Goal: Task Accomplishment & Management: Manage account settings

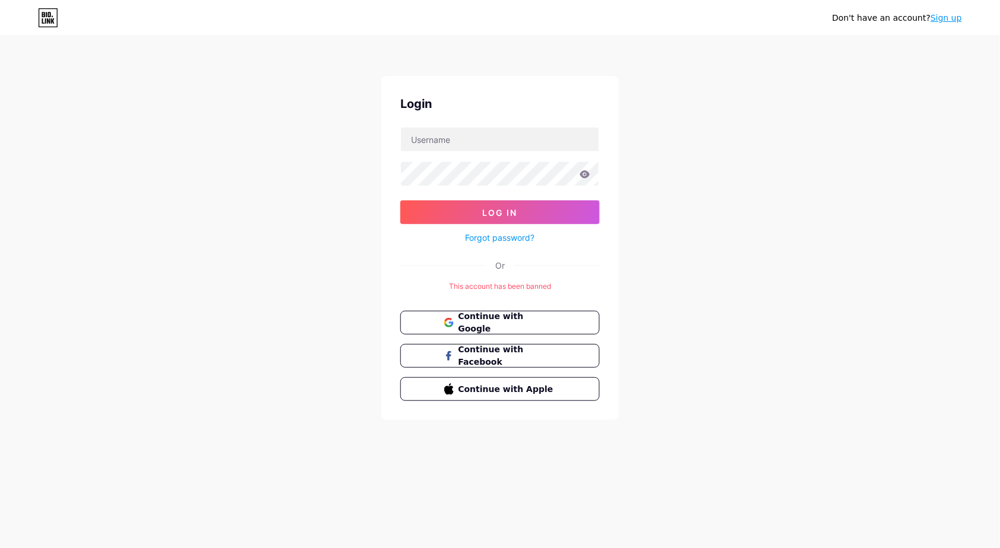
click at [944, 19] on link "Sign up" at bounding box center [946, 17] width 31 height 9
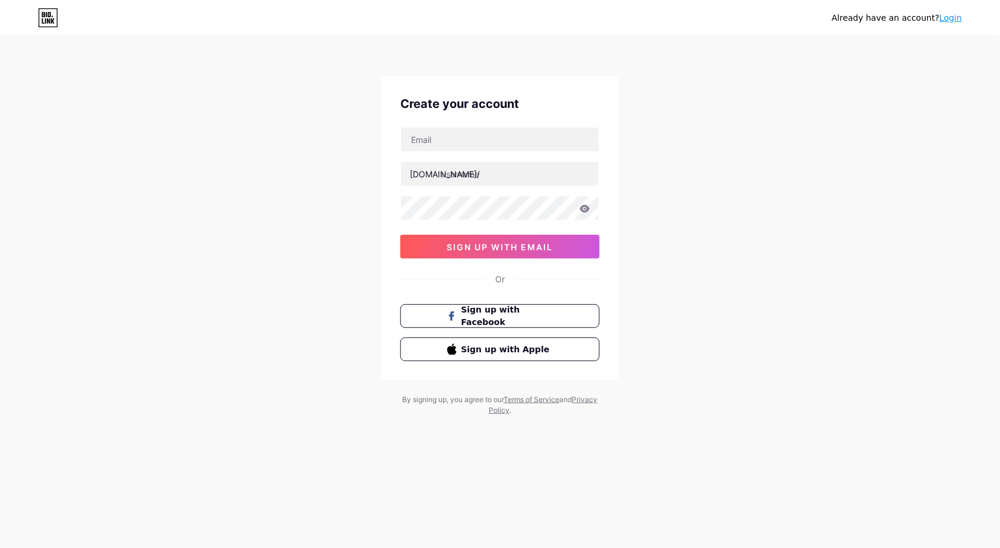
click at [945, 17] on link "Login" at bounding box center [950, 17] width 23 height 9
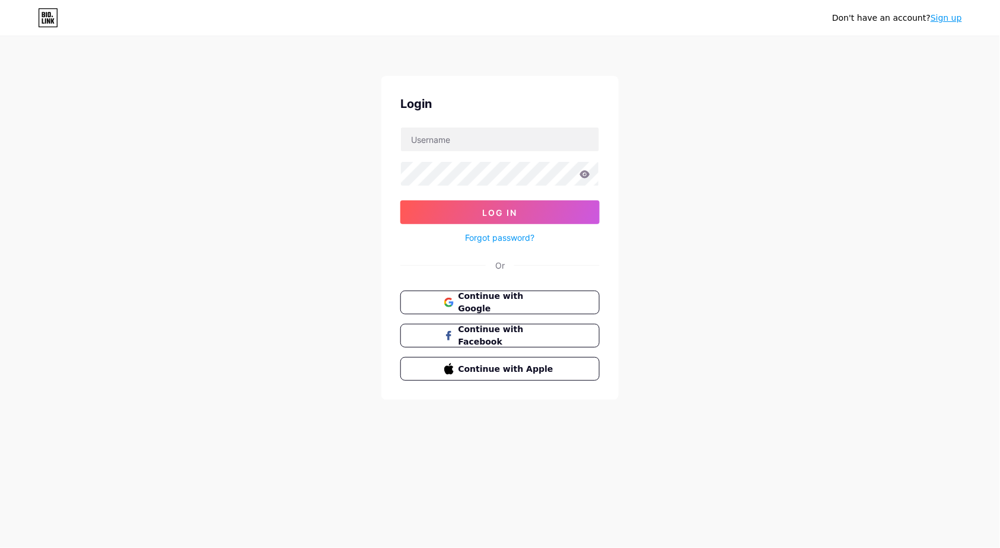
click at [953, 17] on link "Sign up" at bounding box center [946, 17] width 31 height 9
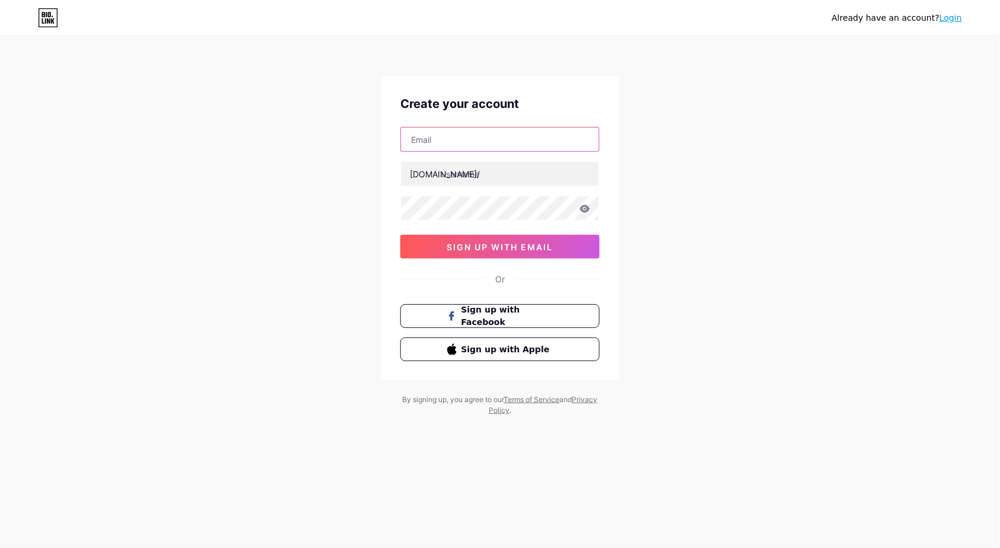
click at [504, 145] on input "text" at bounding box center [500, 140] width 198 height 24
type input "[EMAIL_ADDRESS][DOMAIN_NAME]"
click at [954, 20] on link "Login" at bounding box center [950, 17] width 23 height 9
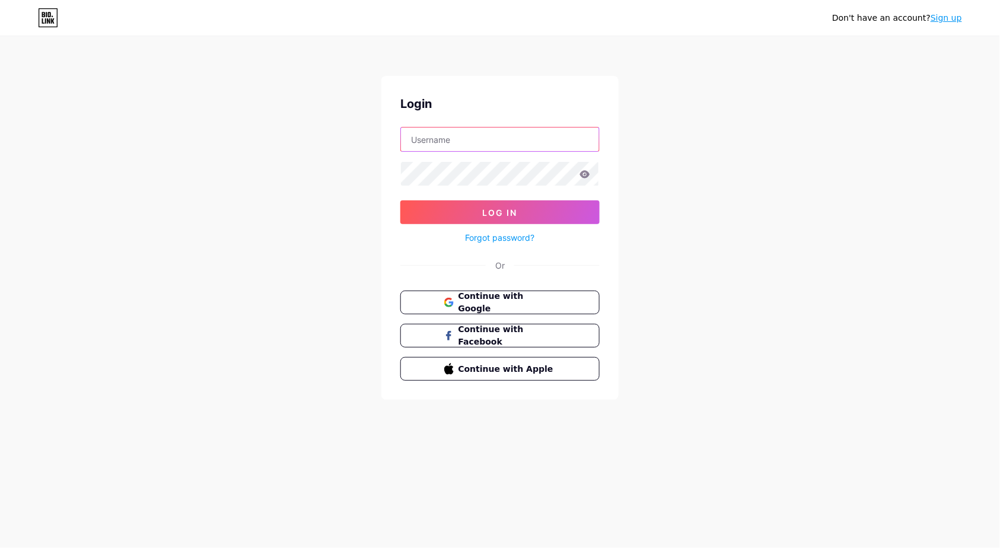
click at [475, 138] on input "text" at bounding box center [500, 140] width 198 height 24
type input "[EMAIL_ADDRESS][DOMAIN_NAME]"
click at [527, 302] on span "Continue with Google" at bounding box center [506, 303] width 99 height 26
